Goal: Task Accomplishment & Management: Use online tool/utility

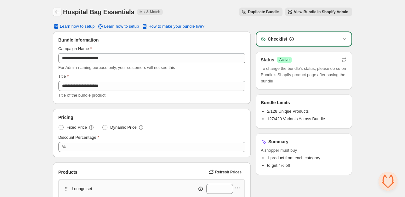
click at [58, 10] on icon "Back" at bounding box center [57, 12] width 6 height 6
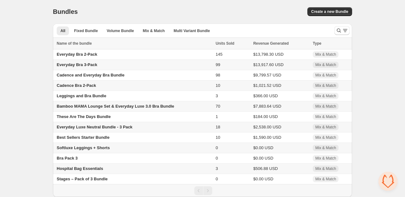
scroll to position [198, 0]
click at [84, 146] on span "Softluxe Leggings + Shorts" at bounding box center [83, 147] width 53 height 5
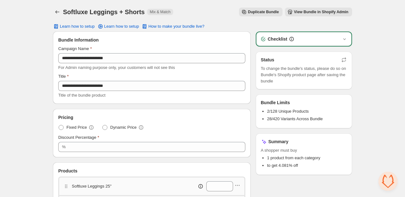
scroll to position [198, 0]
click at [293, 14] on icon "button" at bounding box center [290, 12] width 6 height 6
click at [55, 11] on icon "Back" at bounding box center [57, 12] width 6 height 6
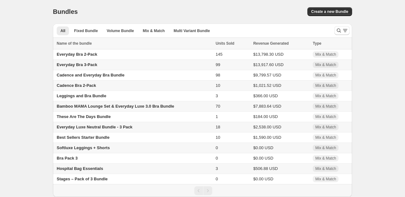
scroll to position [1, 0]
click at [94, 117] on span "These Are The Days Bundle" at bounding box center [84, 116] width 54 height 5
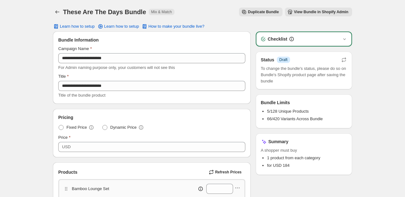
click at [312, 13] on span "View Bundle in Shopify Admin" at bounding box center [321, 11] width 54 height 5
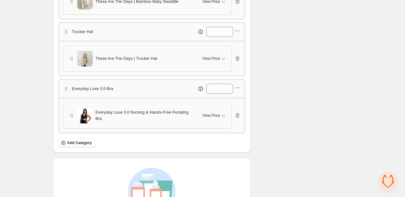
scroll to position [329, 0]
